Goal: Transaction & Acquisition: Purchase product/service

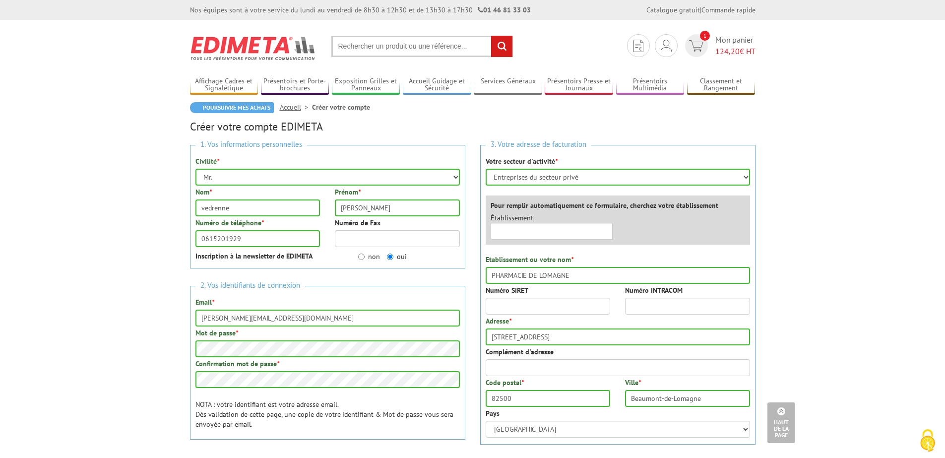
select select "878"
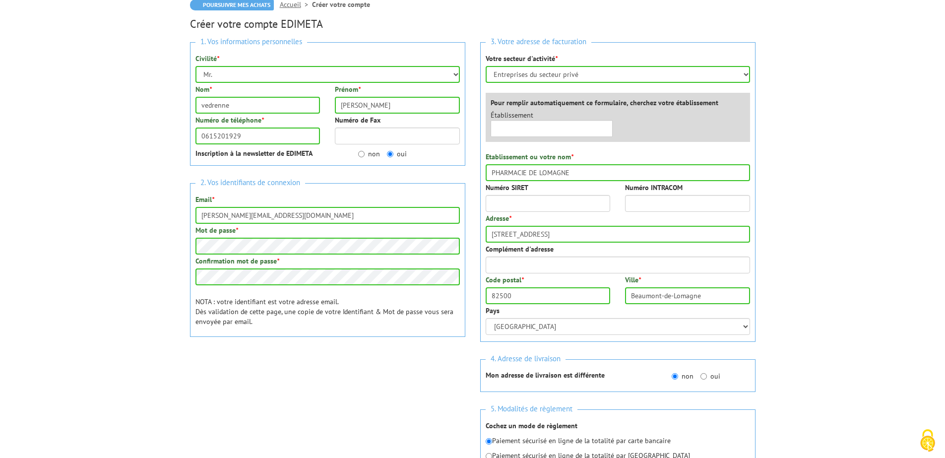
scroll to position [103, 0]
click at [536, 126] on input "text" at bounding box center [552, 128] width 123 height 17
type input "è"
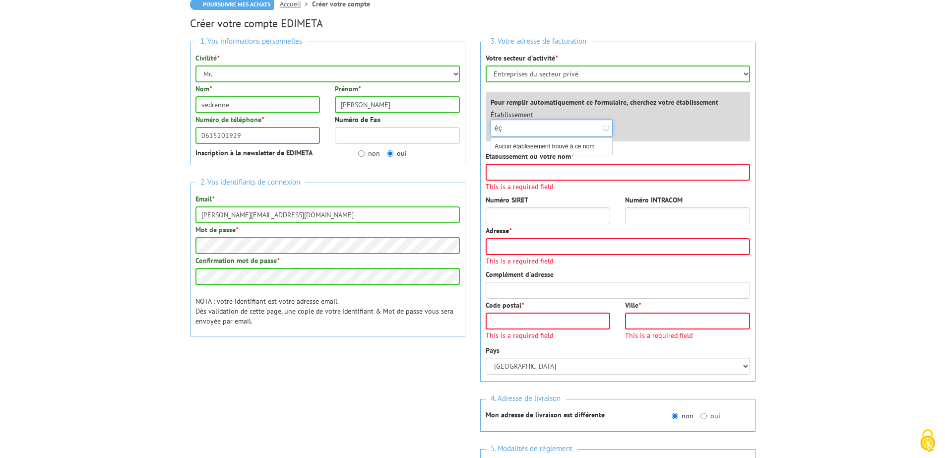
type input "è"
type input "7"
click at [519, 179] on input "Etablissement ou votre nom *" at bounding box center [618, 172] width 264 height 17
type input "PHARMACIE DE LOMAGNE"
type input "[STREET_ADDRESS]"
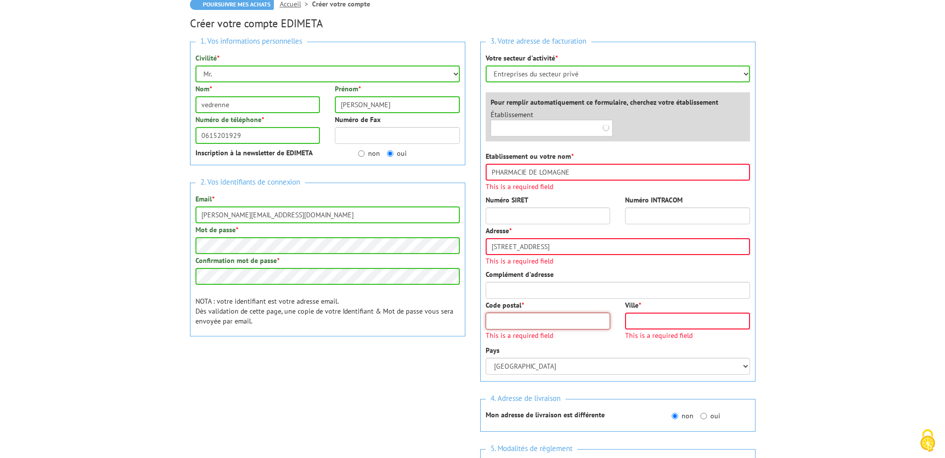
type input "82500"
type input "[GEOGRAPHIC_DATA]"
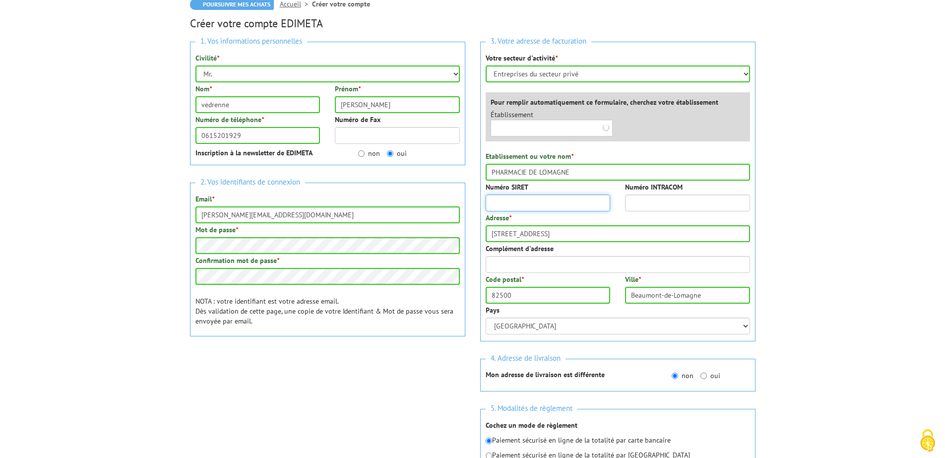
click at [507, 200] on input "Numéro SIRET" at bounding box center [548, 202] width 125 height 17
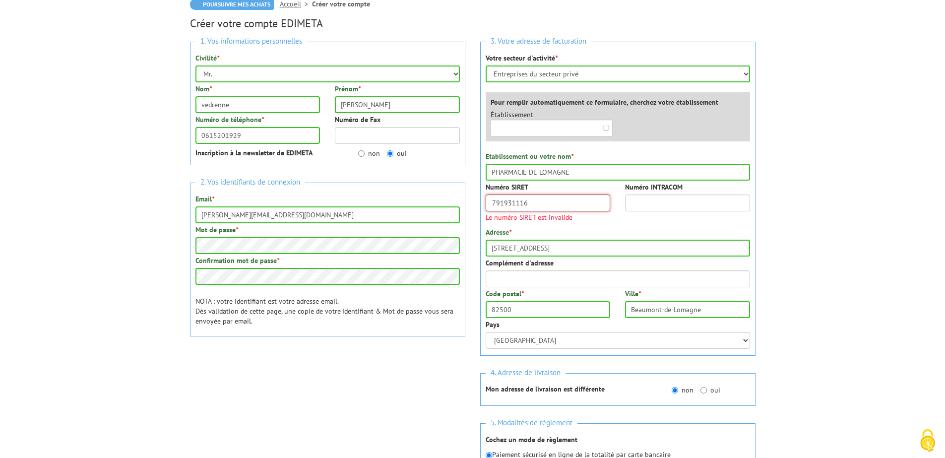
click at [541, 210] on input "791931116" at bounding box center [548, 202] width 125 height 17
type input "7"
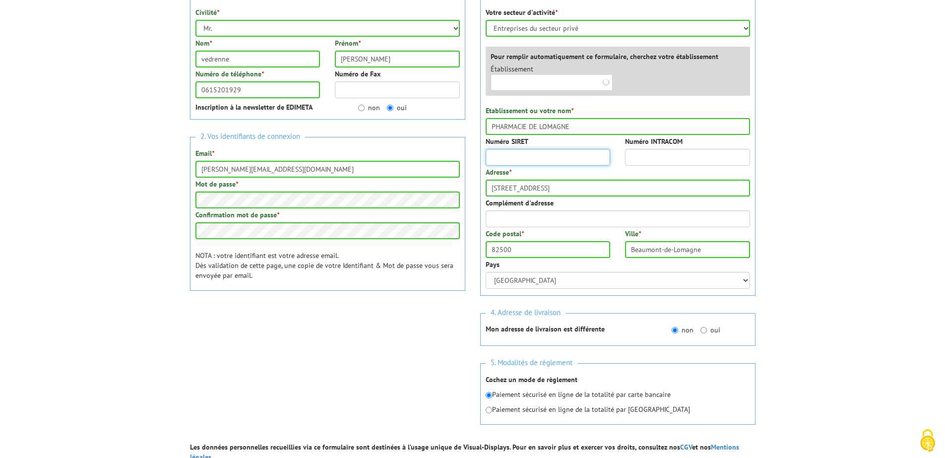
scroll to position [208, 0]
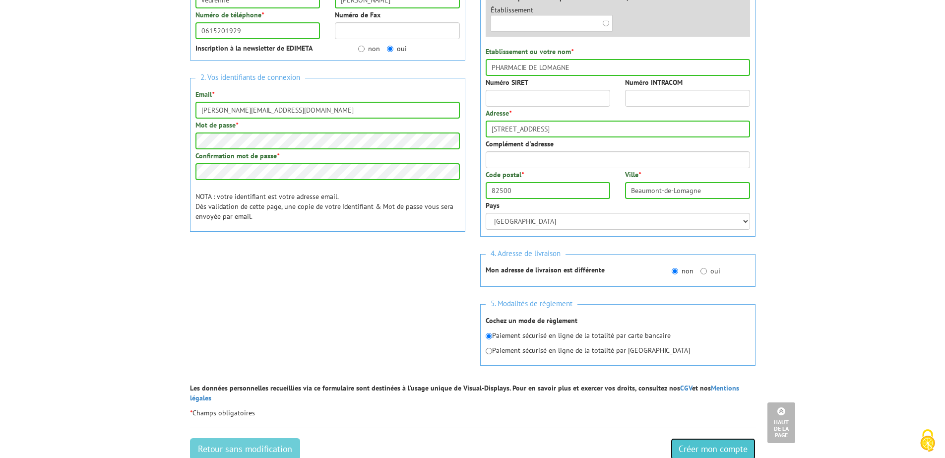
click at [700, 440] on input "Créer mon compte" at bounding box center [713, 449] width 85 height 22
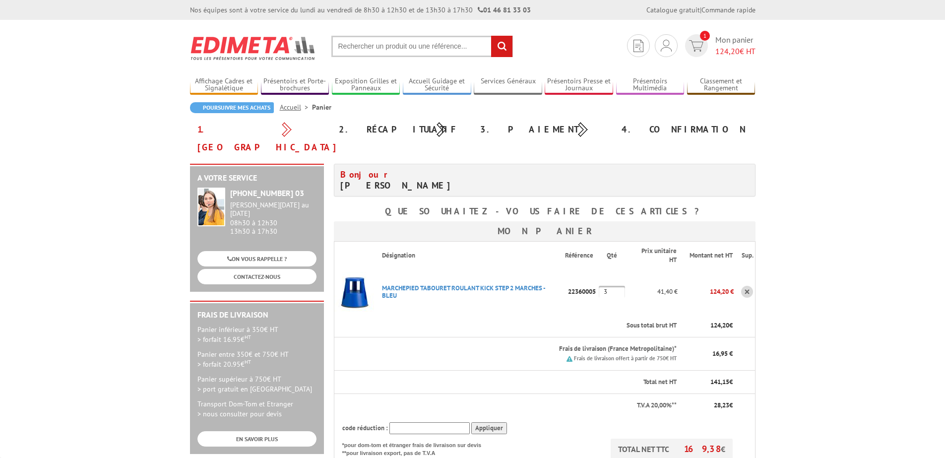
scroll to position [0, 0]
click at [623, 285] on input "3" at bounding box center [612, 291] width 26 height 12
type input "4"
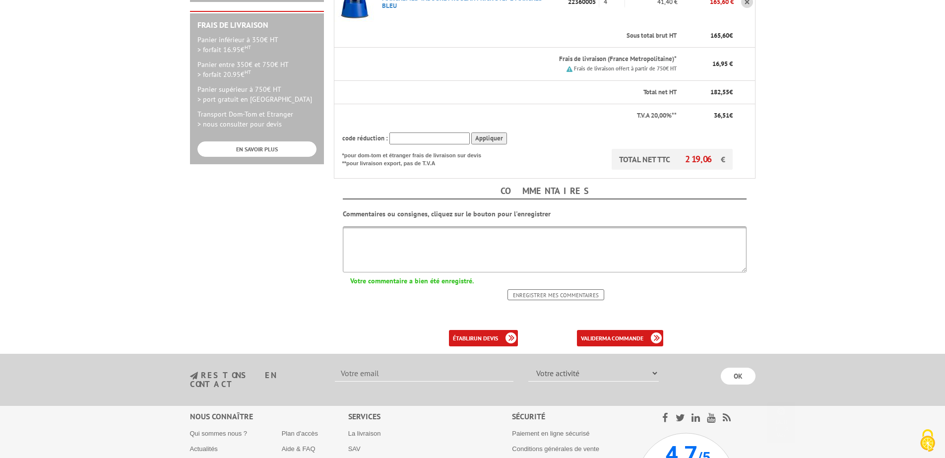
scroll to position [291, 0]
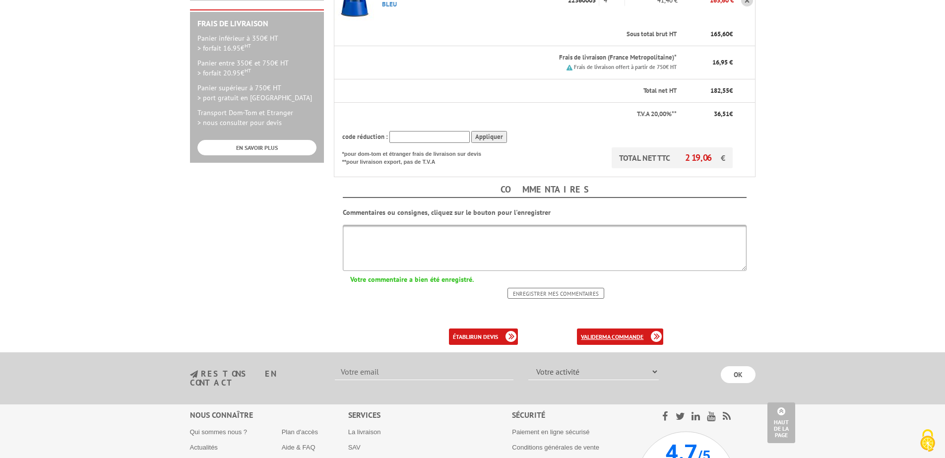
click at [593, 328] on link "valider ma commande" at bounding box center [620, 336] width 86 height 16
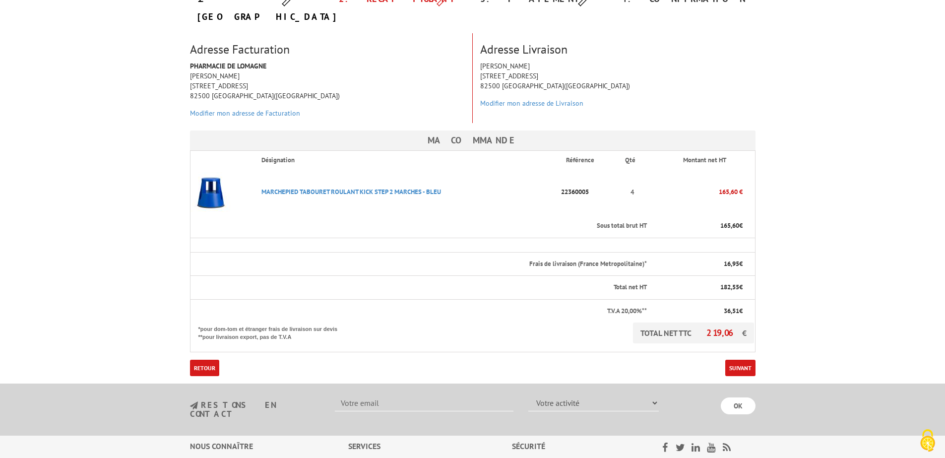
scroll to position [131, 0]
click at [743, 359] on link "Suivant" at bounding box center [740, 367] width 30 height 16
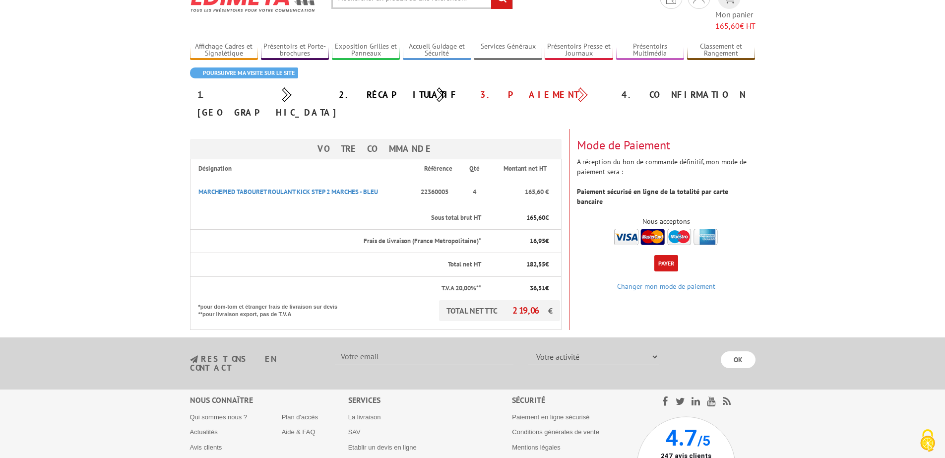
scroll to position [50, 0]
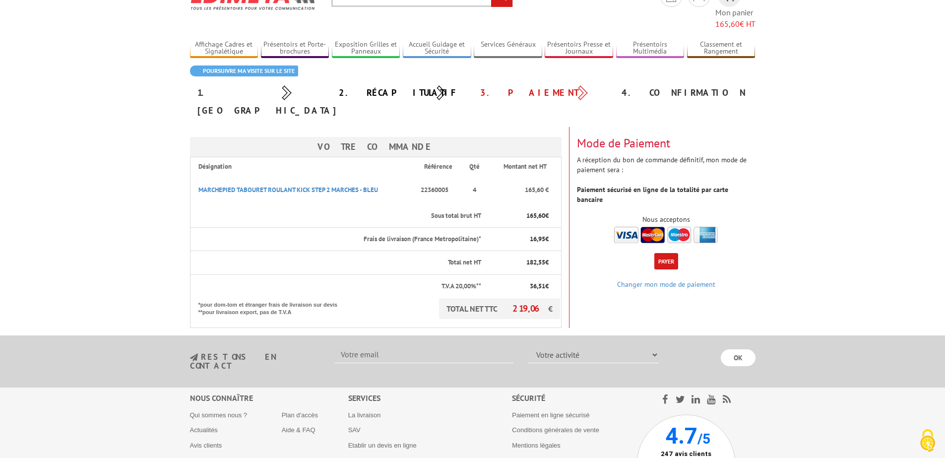
click at [665, 253] on button "Payer" at bounding box center [666, 261] width 24 height 16
